Goal: Navigation & Orientation: Find specific page/section

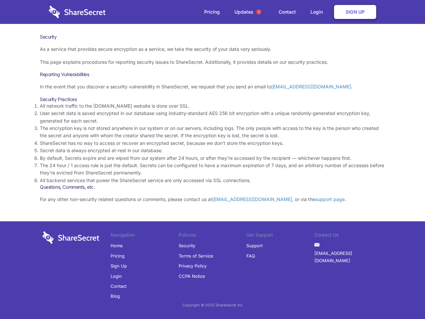
click at [213, 159] on li "By default, Secrets expire and are wiped from our system after 24 hours, or aft…" at bounding box center [213, 157] width 346 height 7
click at [259, 12] on span "1" at bounding box center [258, 11] width 5 height 5
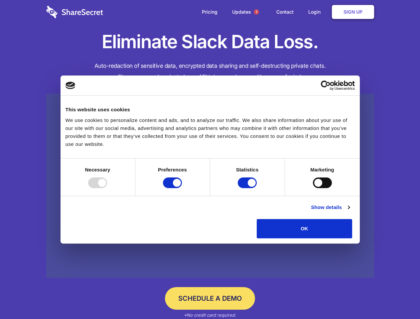
click at [107, 188] on div at bounding box center [97, 182] width 19 height 11
click at [182, 188] on input "Preferences" at bounding box center [172, 182] width 19 height 11
checkbox input "false"
click at [248, 188] on input "Statistics" at bounding box center [247, 182] width 19 height 11
checkbox input "false"
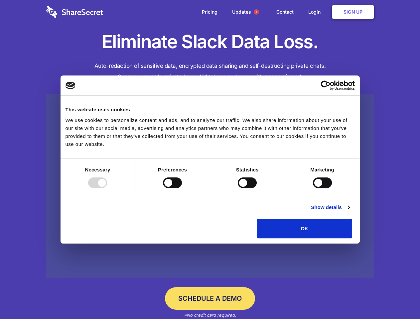
click at [313, 188] on input "Marketing" at bounding box center [322, 182] width 19 height 11
checkbox input "true"
click at [349, 211] on link "Show details" at bounding box center [330, 207] width 39 height 8
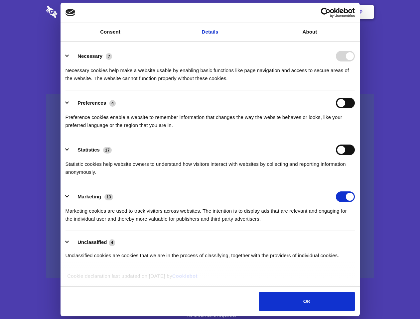
click at [357, 241] on ul "Necessary 7 Necessary cookies help make a website usable by enabling basic func…" at bounding box center [209, 156] width 295 height 224
click at [256, 12] on span "1" at bounding box center [255, 11] width 5 height 5
